Goal: Find specific page/section: Find specific page/section

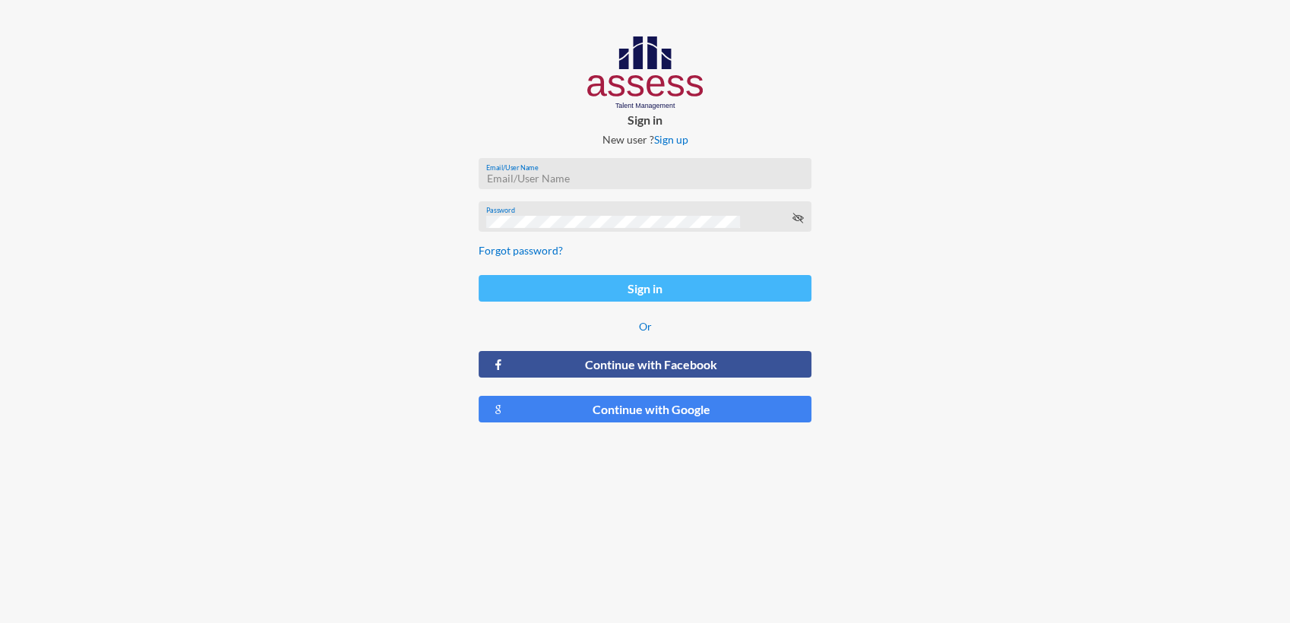
type input "[EMAIL_ADDRESS][DOMAIN_NAME]"
click at [678, 289] on button "Sign in" at bounding box center [644, 288] width 333 height 27
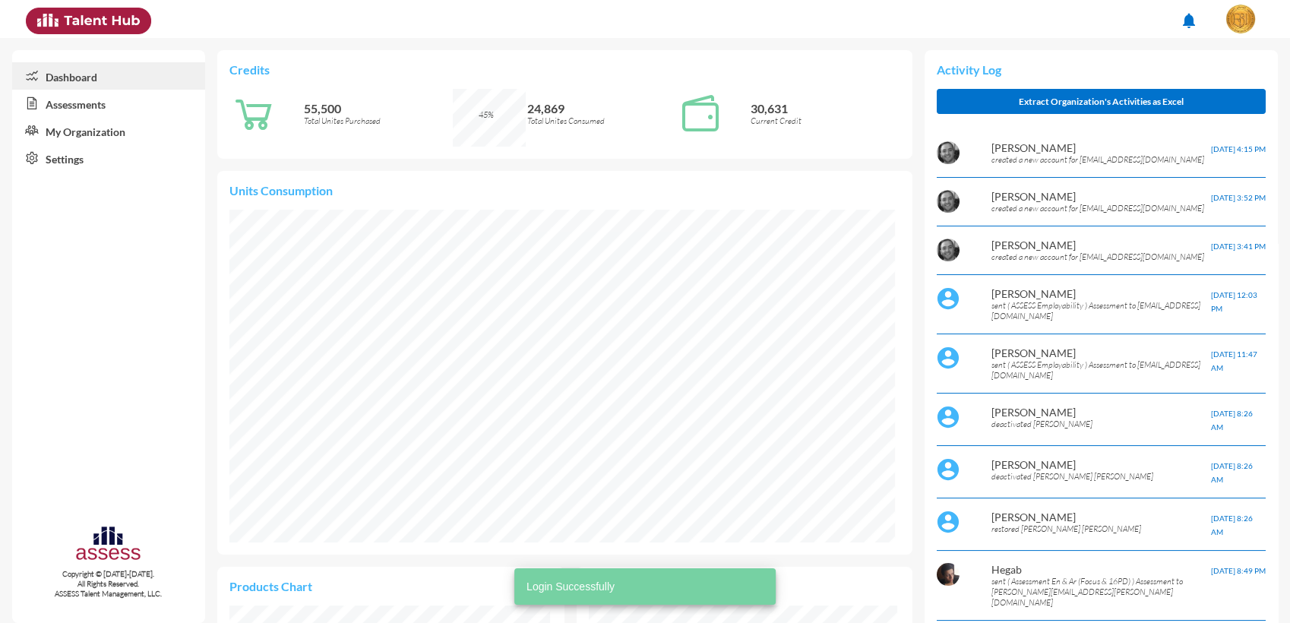
scroll to position [154, 308]
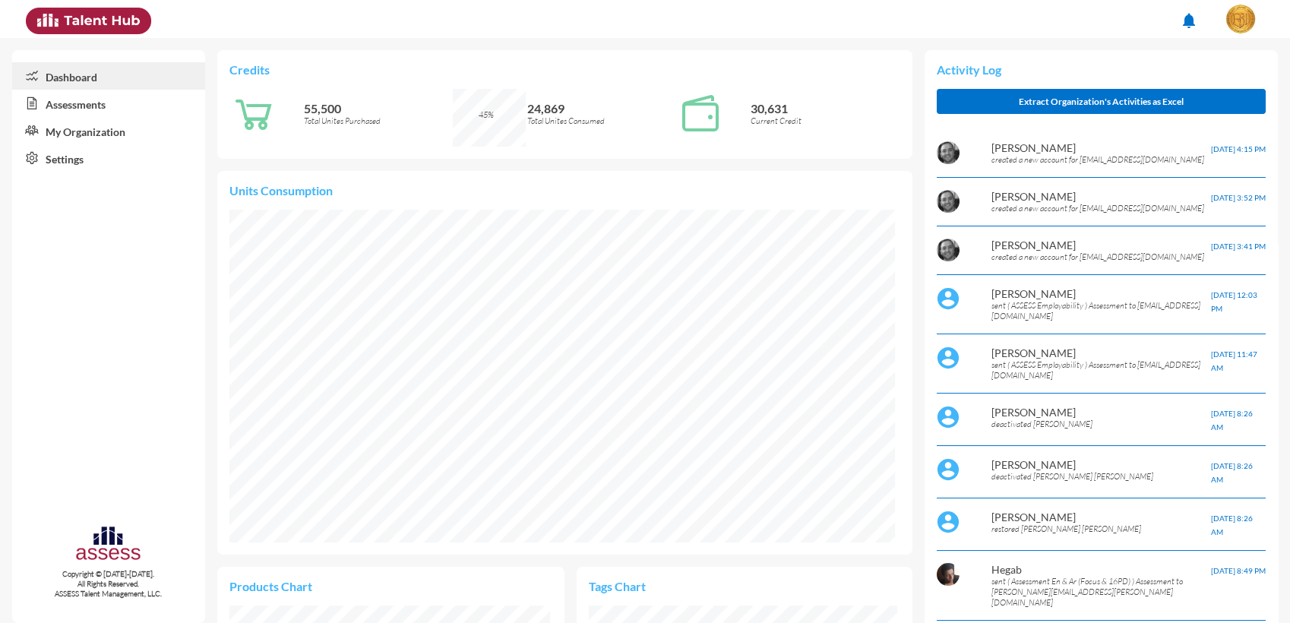
click at [122, 106] on link "Assessments" at bounding box center [108, 103] width 193 height 27
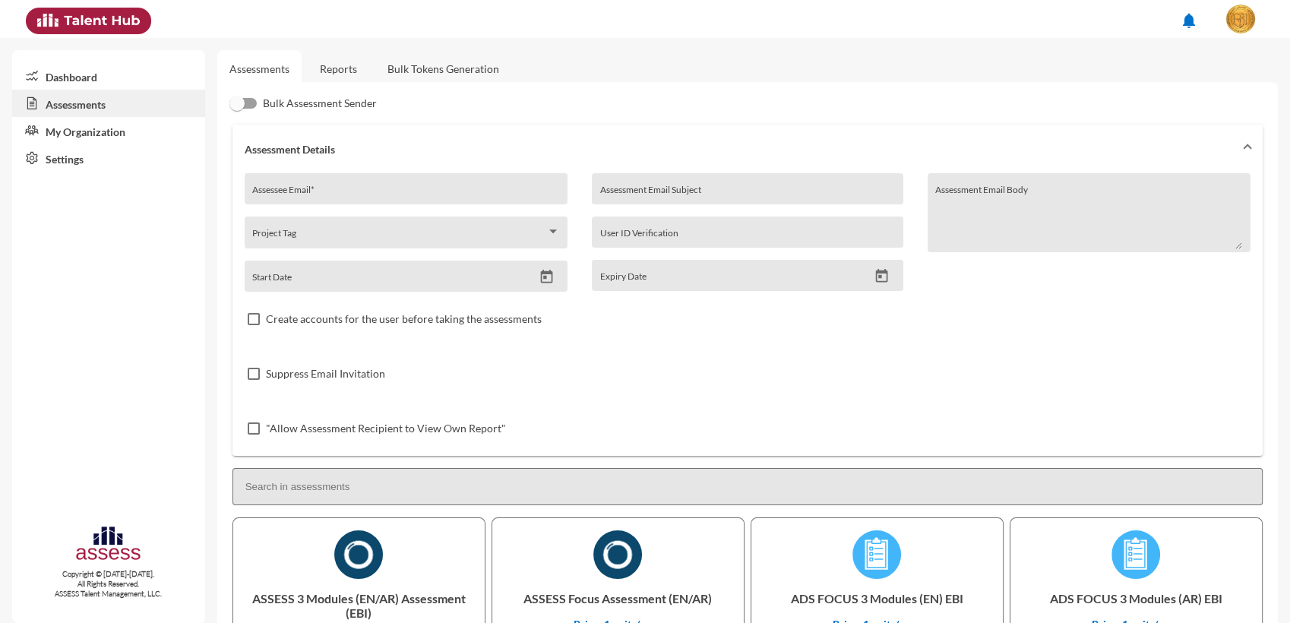
click at [330, 71] on link "Reports" at bounding box center [339, 68] width 62 height 37
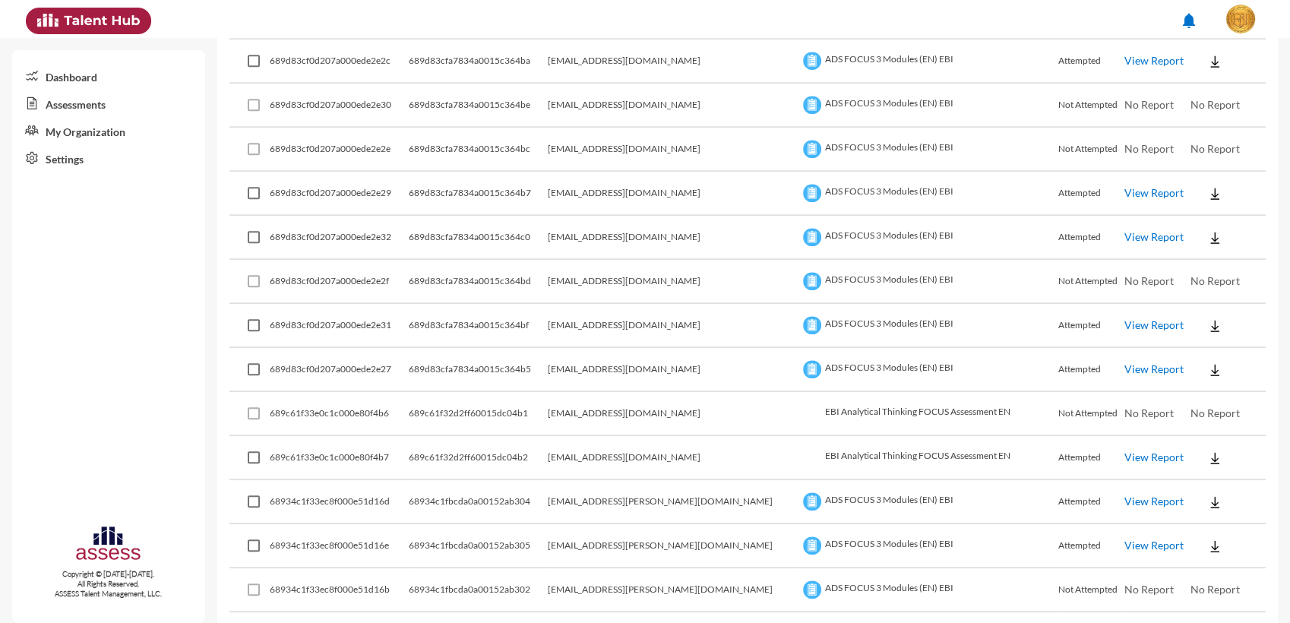
scroll to position [739, 0]
